Goal: Task Accomplishment & Management: Use online tool/utility

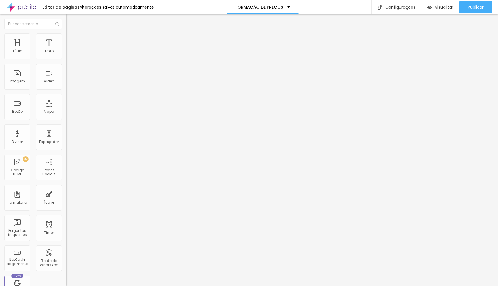
click at [66, 33] on li "Conteúdo" at bounding box center [99, 31] width 66 height 6
click at [71, 20] on img "button" at bounding box center [73, 21] width 5 height 5
click at [66, 72] on div at bounding box center [99, 72] width 66 height 45
click at [431, 5] on img "button" at bounding box center [429, 7] width 5 height 5
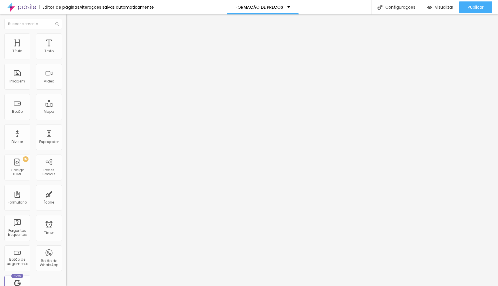
scroll to position [5431, 0]
click at [66, 91] on div "// Funções globais para uso nos eventos HTML window . toggleProfessionalDetails…" at bounding box center [242, 70] width 352 height 40
click at [443, 5] on span "Visualizar" at bounding box center [444, 7] width 18 height 5
click at [66, 91] on div "if ( photoCountInput ) photoCountInput . addEventListener ( 'input' , updateSum…" at bounding box center [234, 70] width 336 height 40
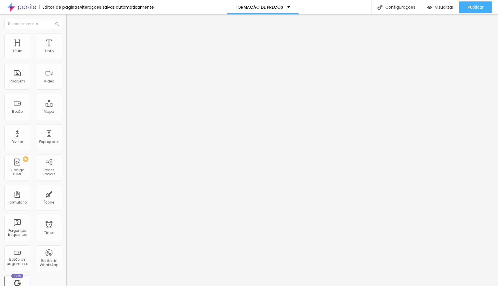
scroll to position [4215, 0]
click at [443, 7] on span "Visualizar" at bounding box center [444, 7] width 18 height 5
click at [66, 91] on div "addProfessional ( ) ; // Funções globais para uso nos eventos HTML window . rem…" at bounding box center [240, 70] width 348 height 40
click at [449, 14] on div "Pre-visualização Clique para visualizar esta página antes de publicar." at bounding box center [426, 27] width 63 height 29
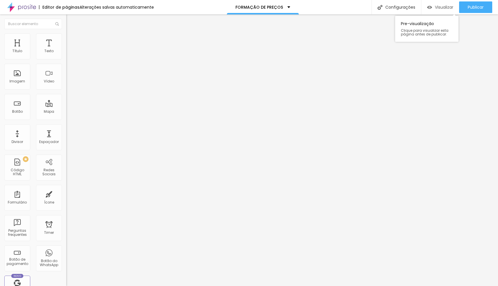
click at [445, 7] on span "Visualizar" at bounding box center [444, 7] width 18 height 5
click at [66, 89] on div "// Funções globais para uso nos eventos HTML window . toggleProfessionalDetails…" at bounding box center [232, 70] width 332 height 40
click at [432, 8] on div "Visualizar" at bounding box center [440, 7] width 26 height 5
click at [66, 91] on div "// Funções globais para uso nos eventos HTML window . toggleProfessionalDetails…" at bounding box center [227, 70] width 323 height 40
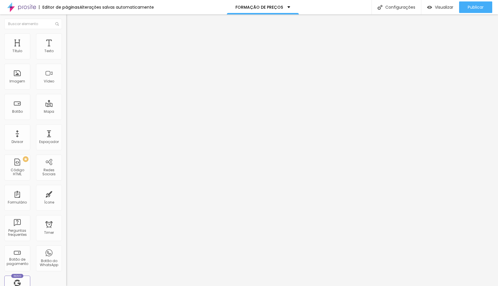
scroll to position [5108, 0]
click at [437, 9] on span "Visualizar" at bounding box center [444, 7] width 18 height 5
click at [66, 91] on div "// Funções globais para uso nos eventos HTML window . toggleProfessionalDetails…" at bounding box center [227, 70] width 323 height 40
click at [438, 8] on span "Visualizar" at bounding box center [444, 7] width 18 height 5
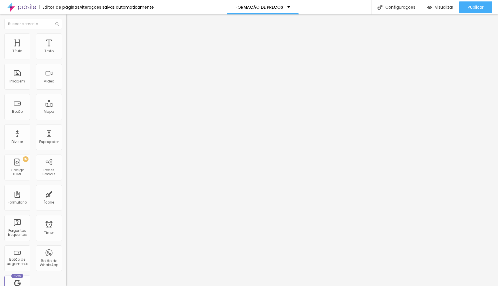
click at [66, 91] on div "window . toggleProfessionalDetails = toggleProfessionalDetails ; window . remov…" at bounding box center [227, 70] width 323 height 40
click at [66, 86] on div "<! DOCTYPE html > < html lang = "pt-BR" > < head > < meta charset = "UTF-8" > <…" at bounding box center [435, 70] width 738 height 40
